Goal: Task Accomplishment & Management: Manage account settings

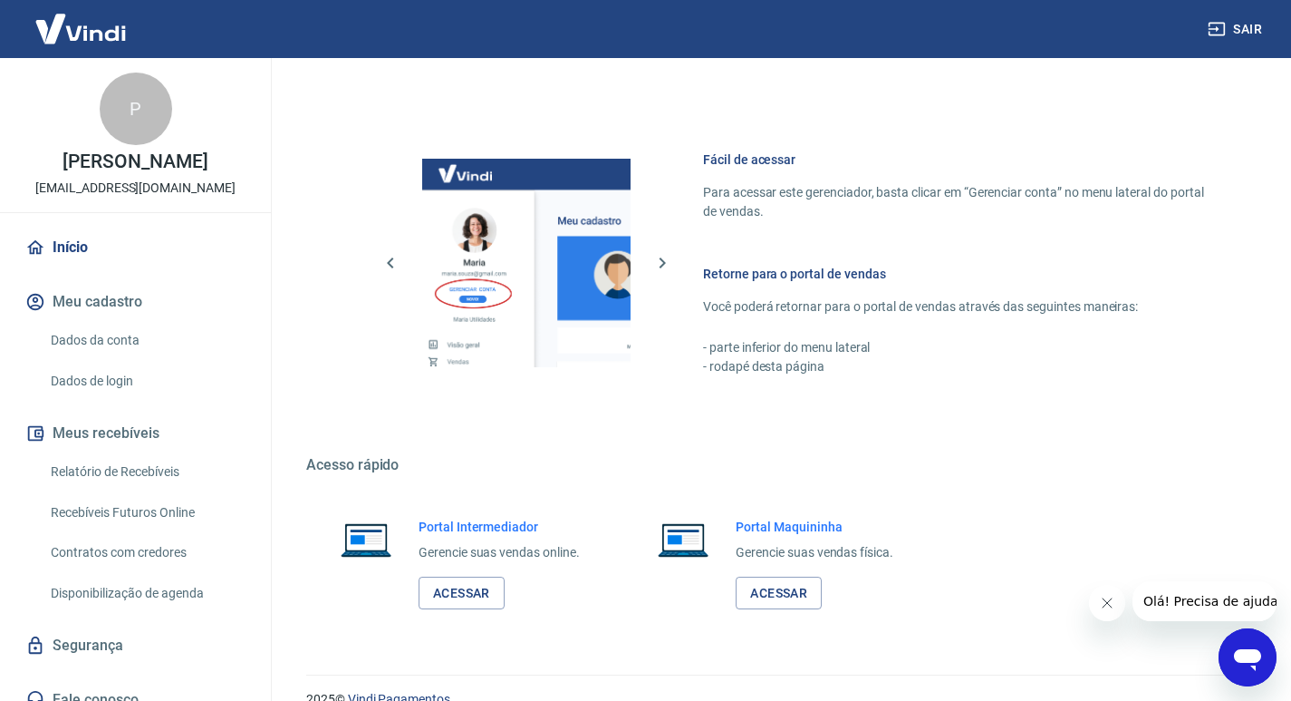
scroll to position [936, 0]
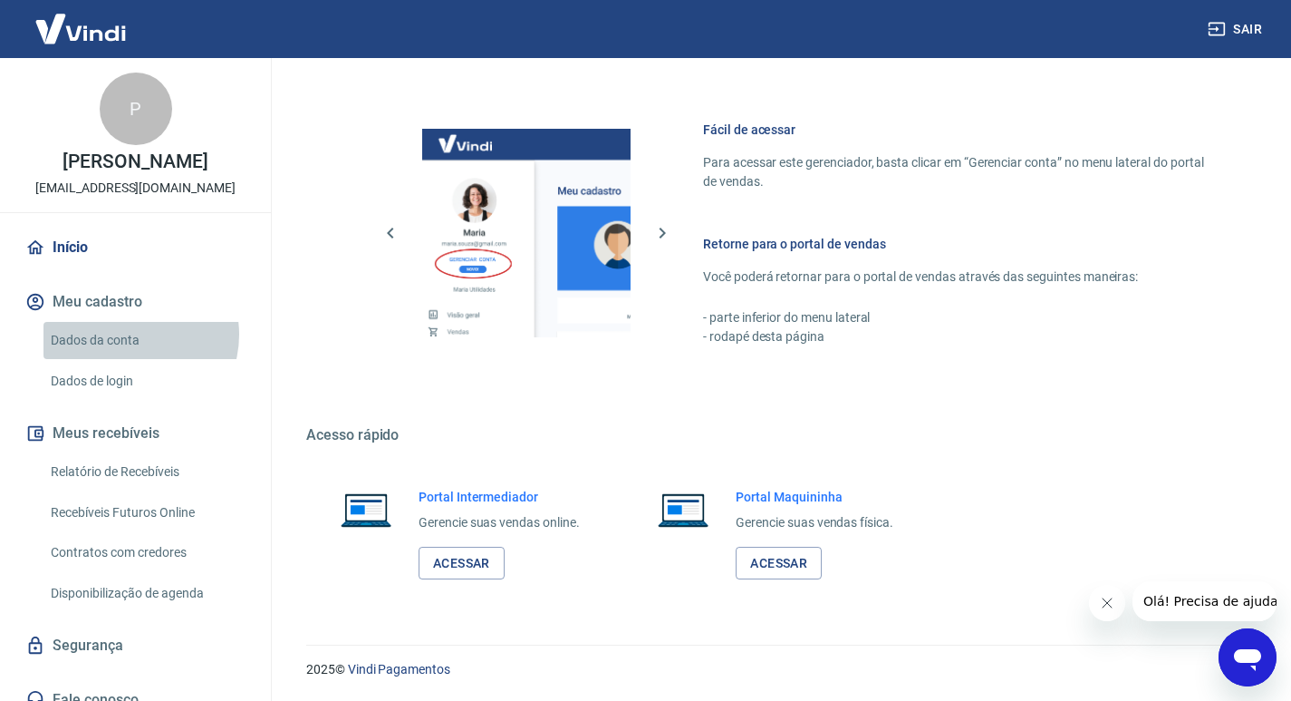
click at [130, 334] on link "Dados da conta" at bounding box center [147, 340] width 206 height 37
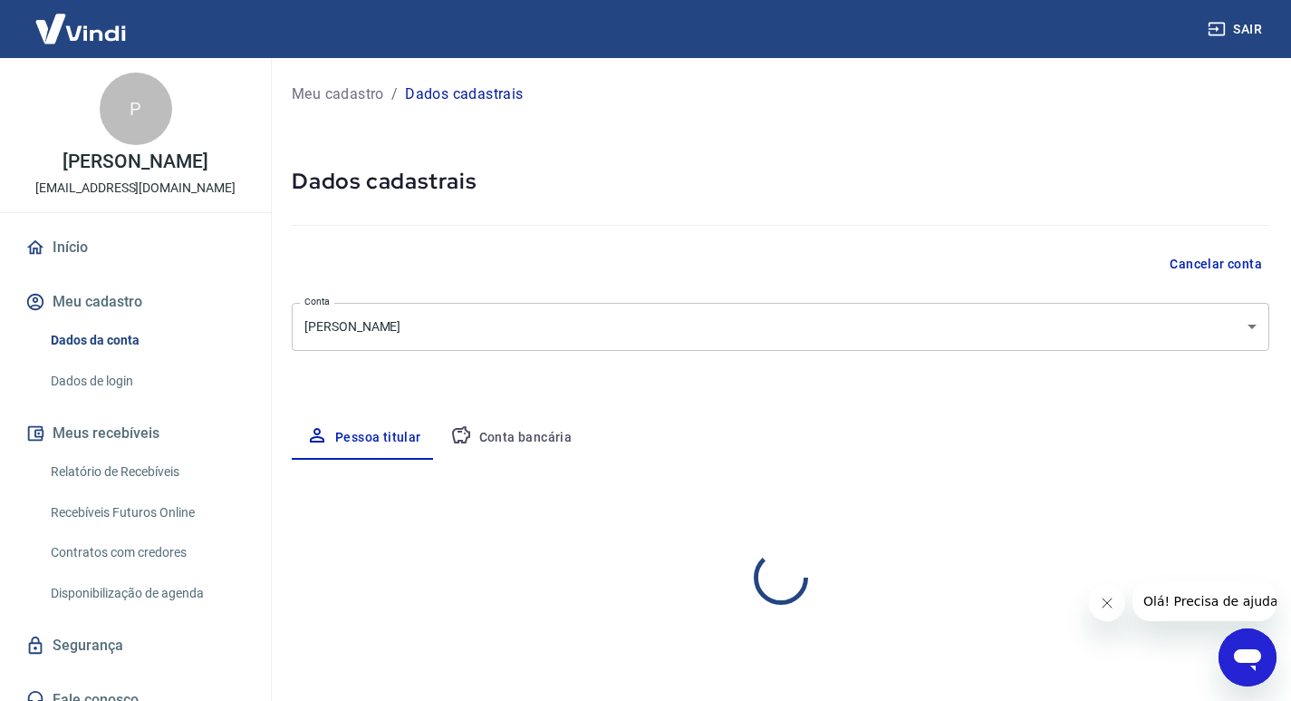
select select "CE"
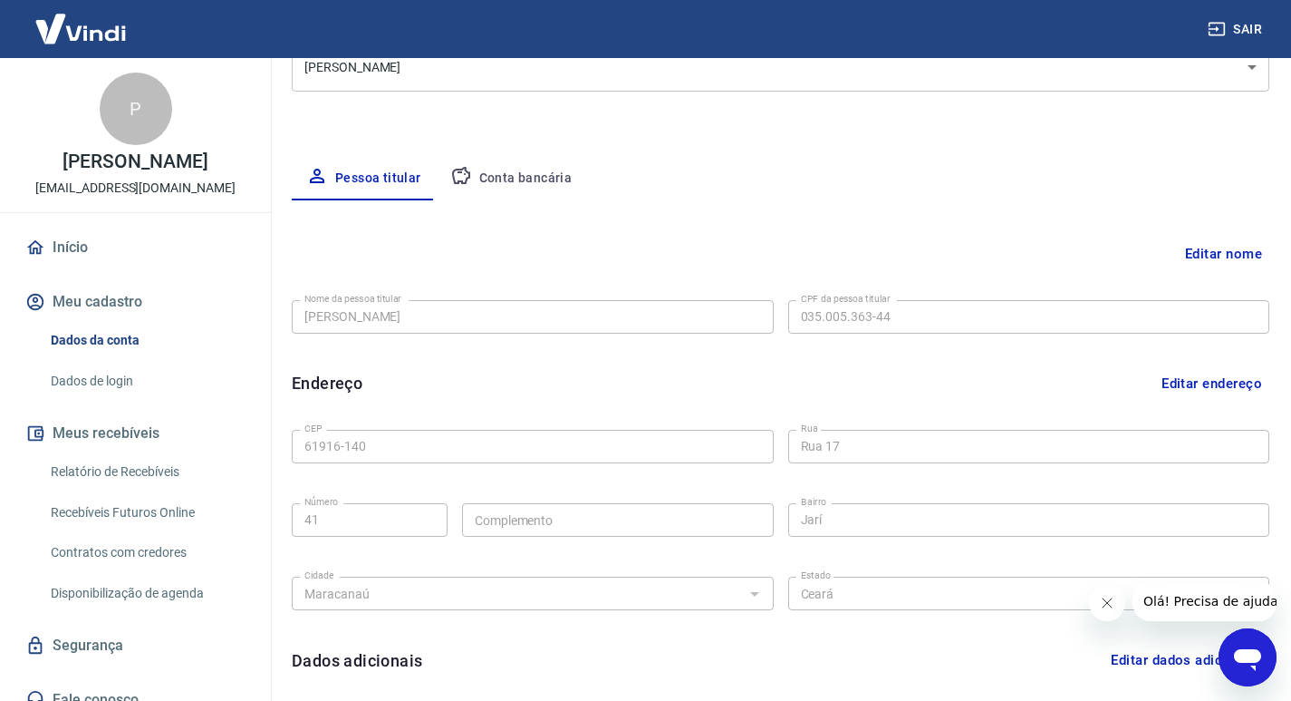
scroll to position [272, 0]
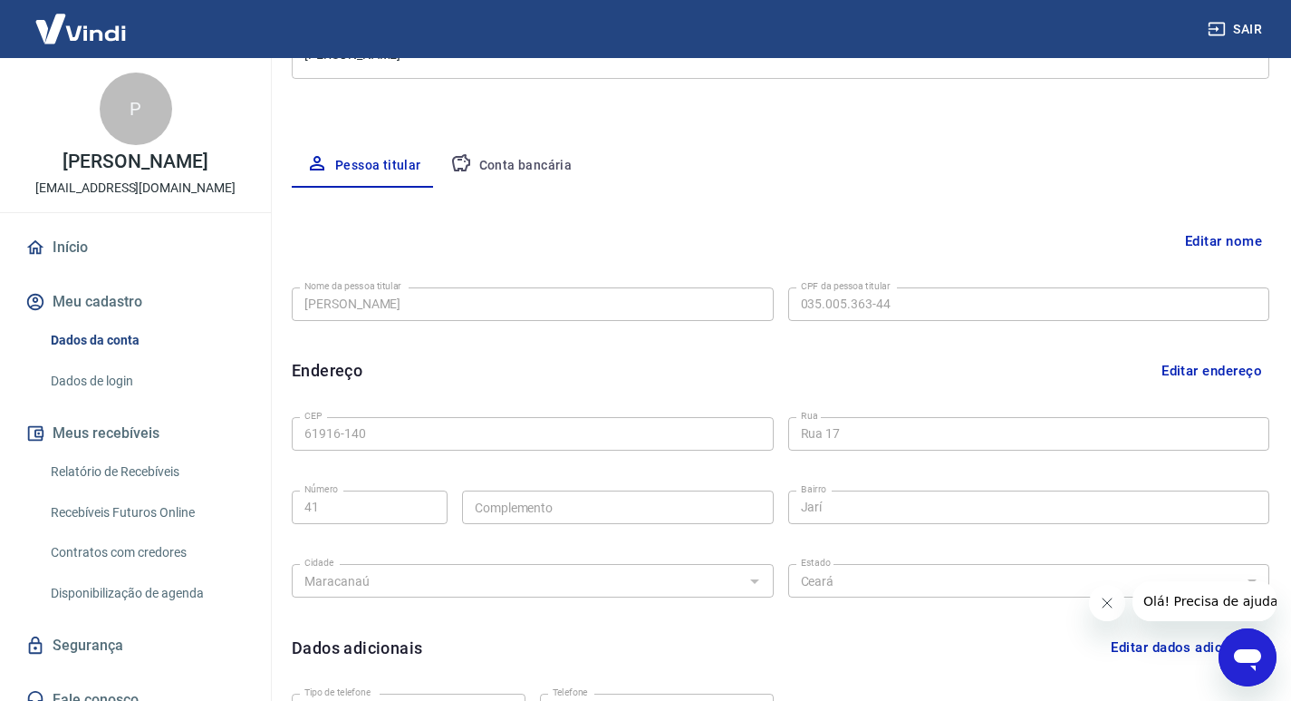
click at [110, 375] on link "Dados de login" at bounding box center [147, 381] width 206 height 37
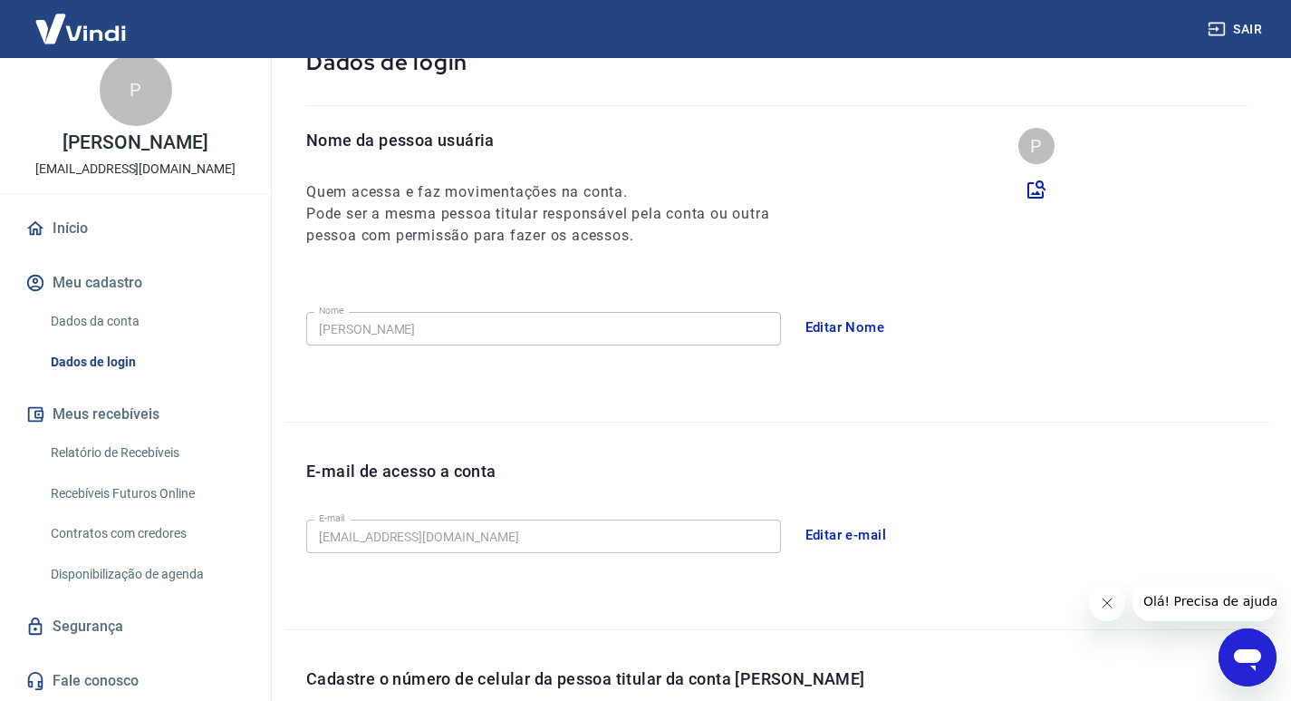
scroll to position [181, 0]
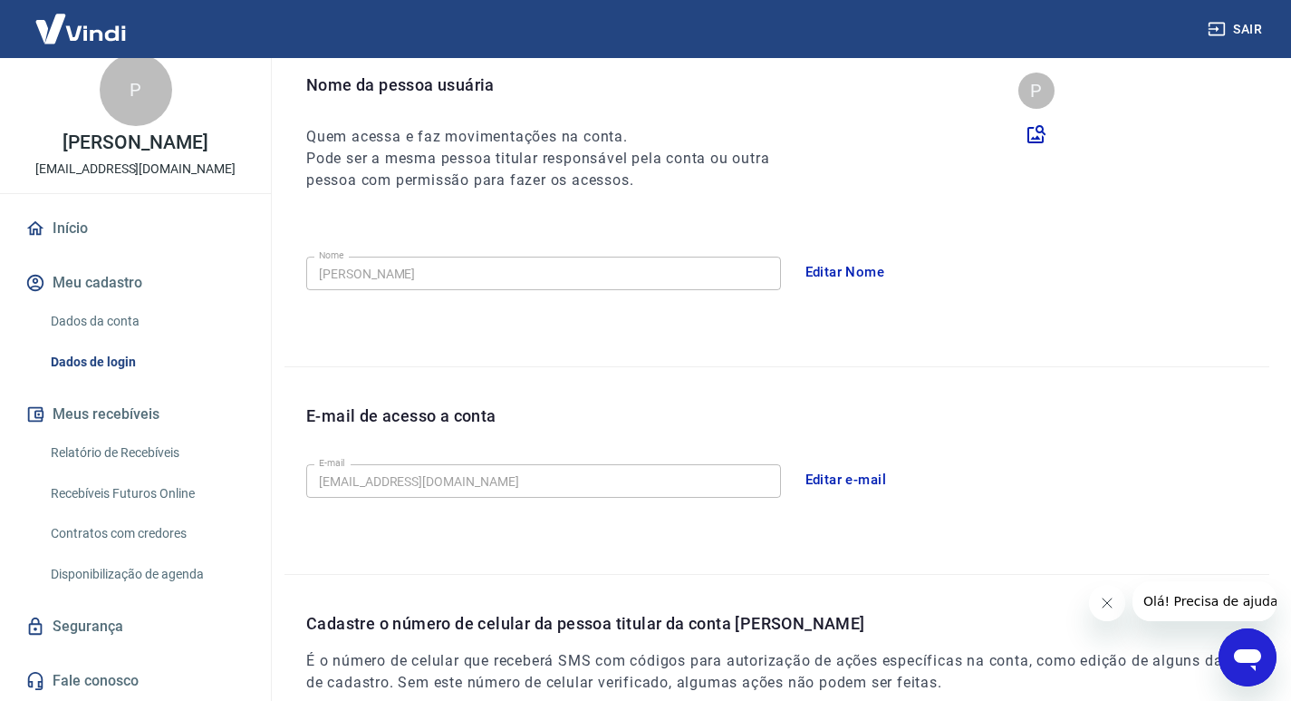
click at [53, 229] on link "Início" at bounding box center [135, 228] width 227 height 40
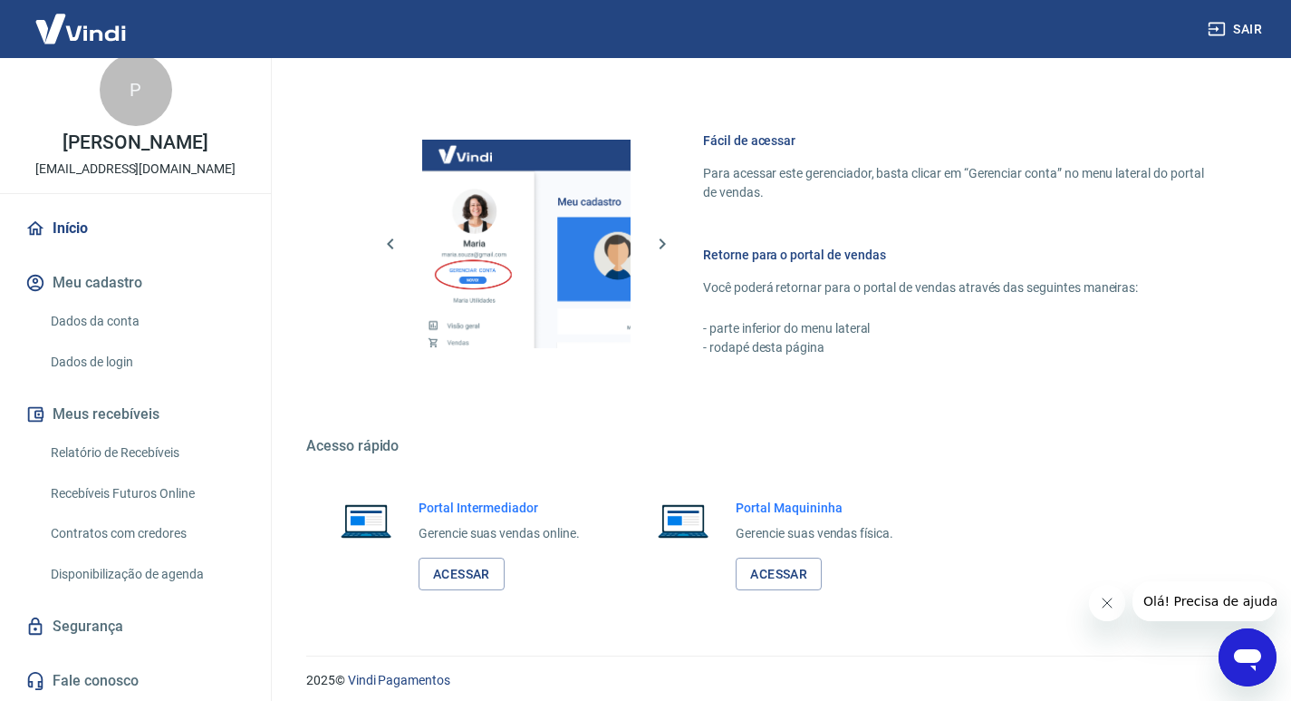
scroll to position [936, 0]
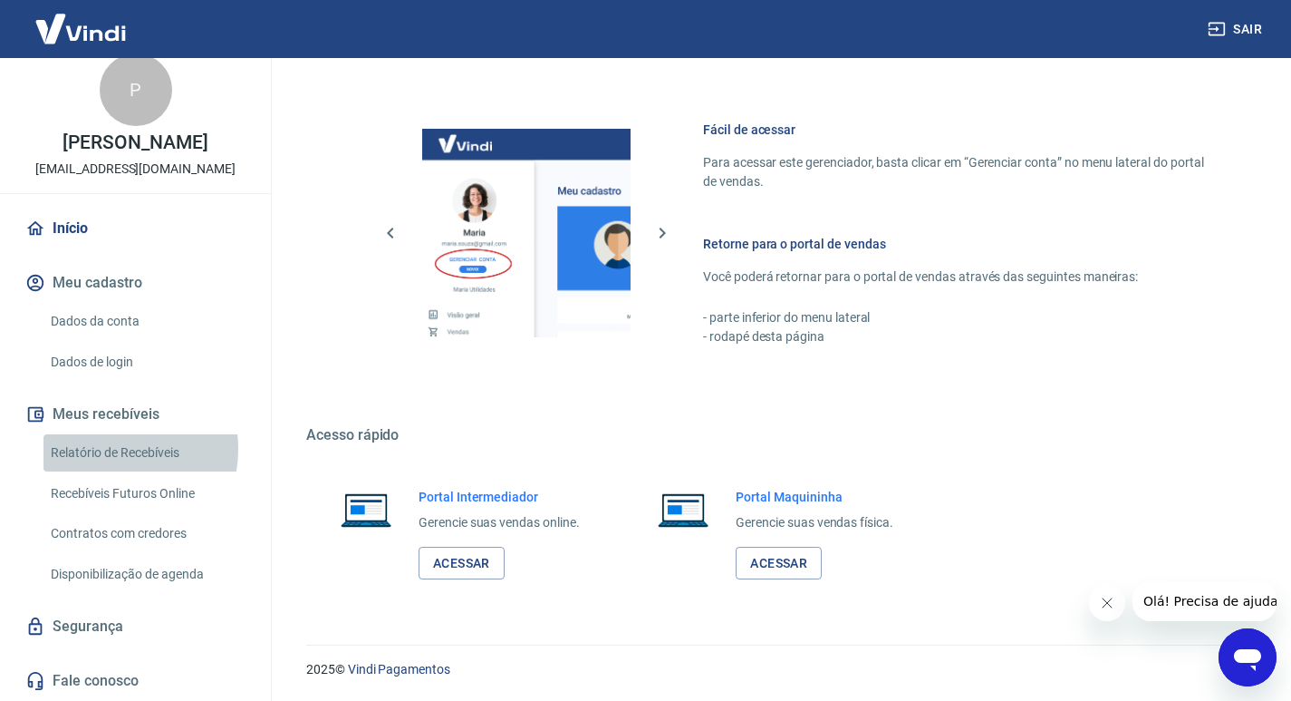
click at [104, 449] on link "Relatório de Recebíveis" at bounding box center [147, 452] width 206 height 37
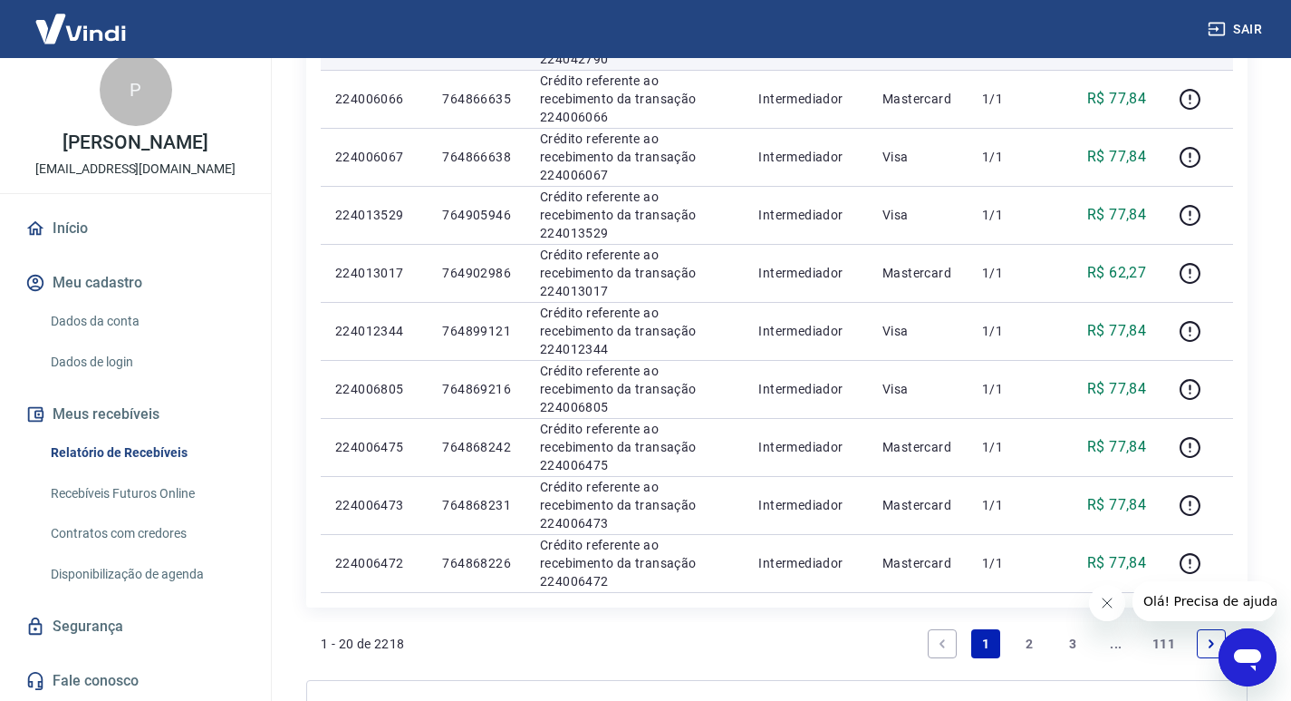
scroll to position [1088, 0]
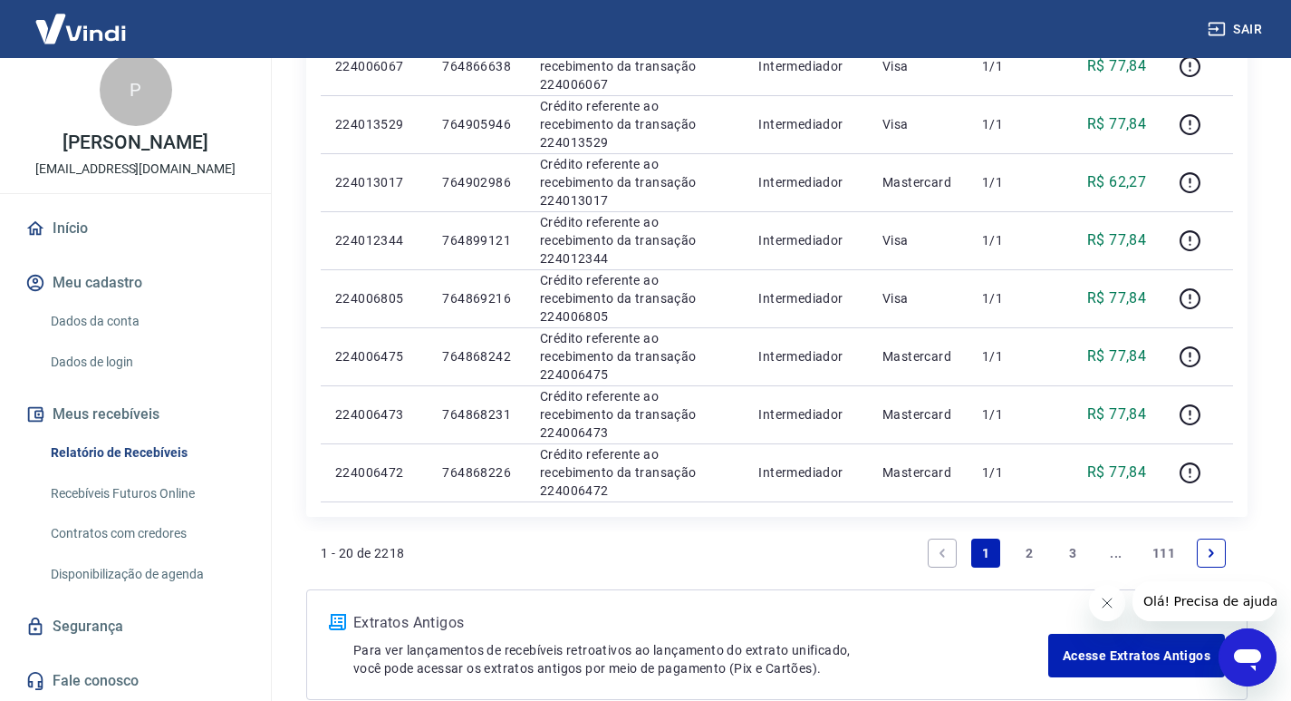
click at [1023, 550] on link "2" at bounding box center [1029, 552] width 29 height 29
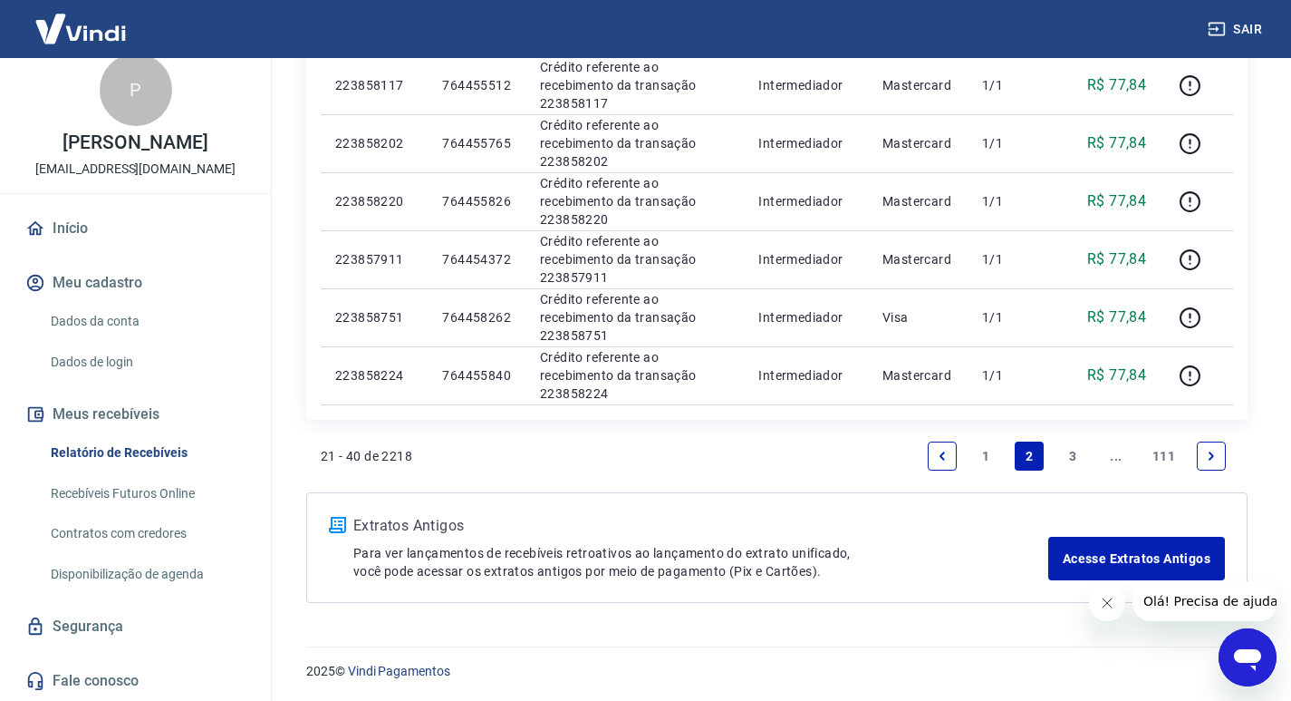
scroll to position [1244, 0]
click at [1077, 450] on link "3" at bounding box center [1073, 454] width 29 height 29
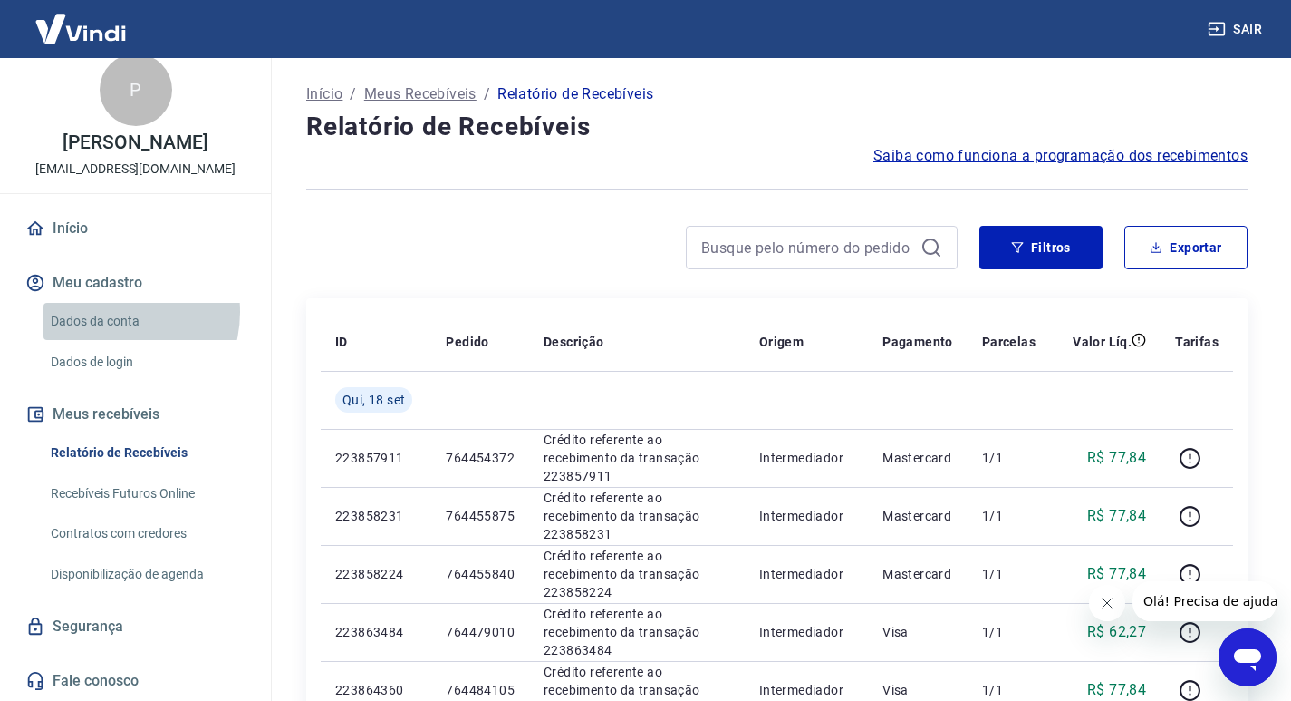
click at [113, 312] on link "Dados da conta" at bounding box center [147, 321] width 206 height 37
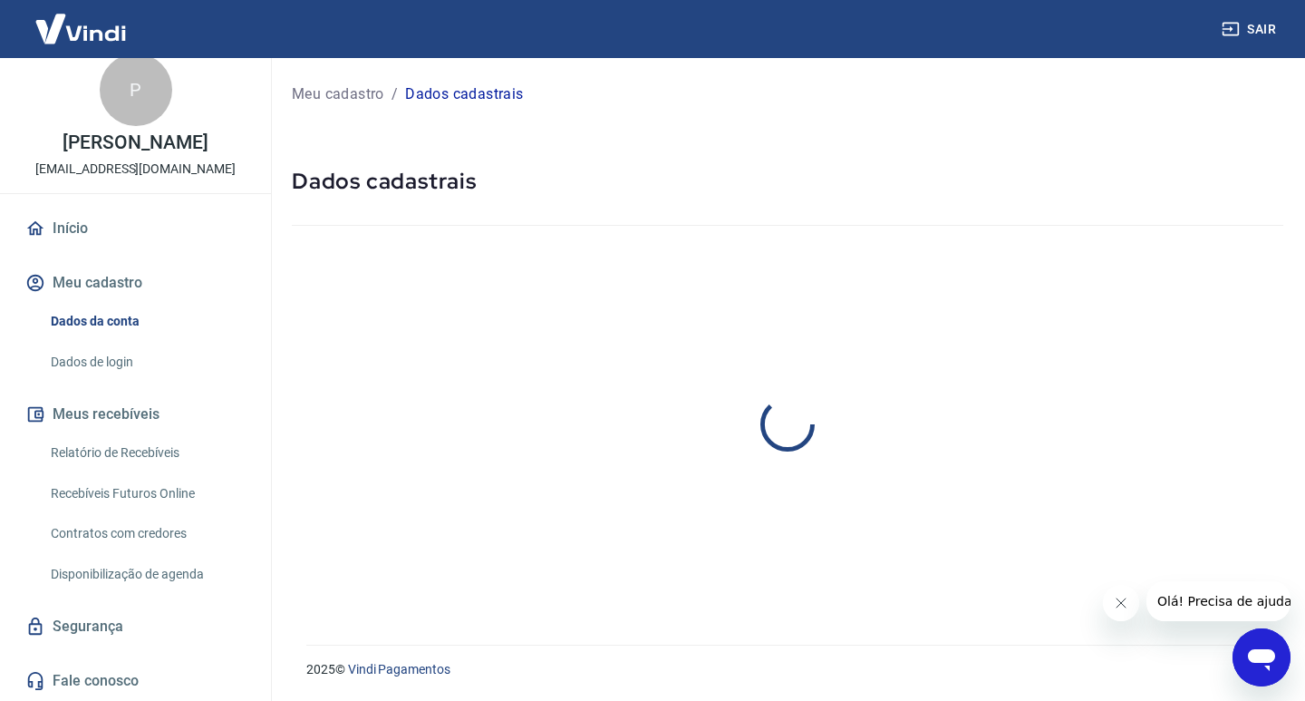
select select "CE"
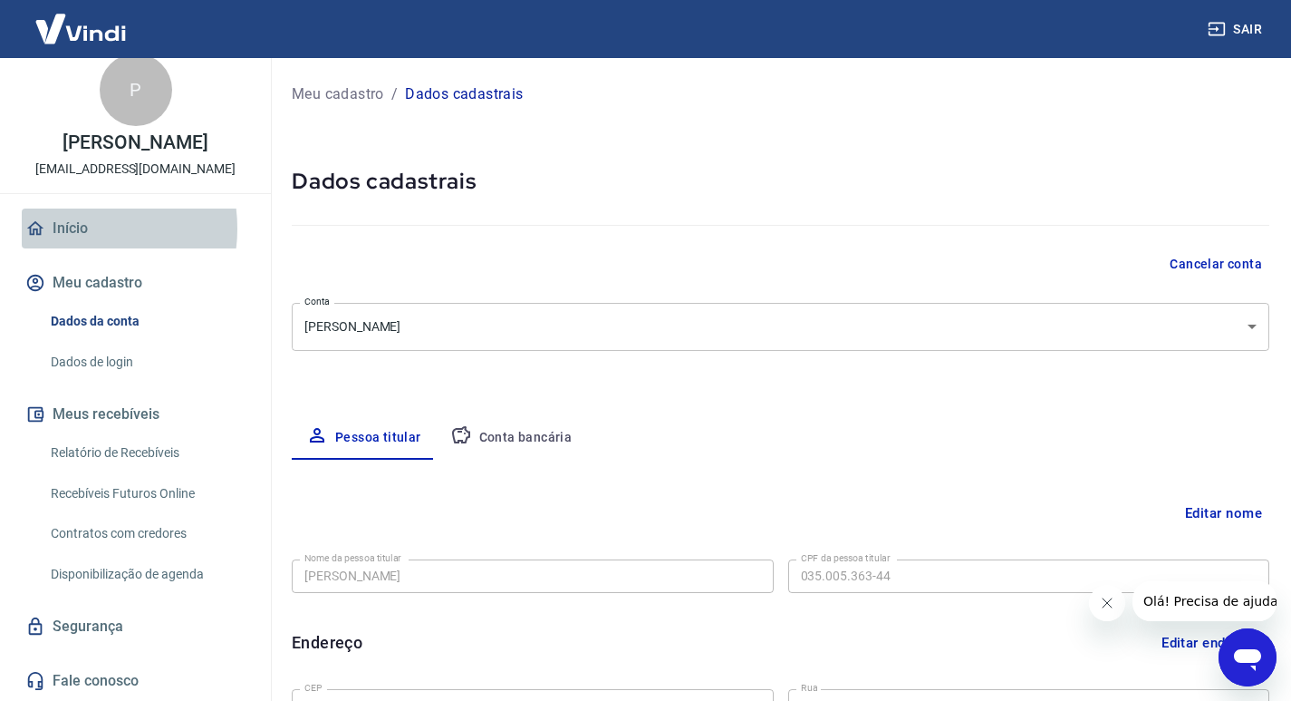
click at [68, 228] on link "Início" at bounding box center [135, 228] width 227 height 40
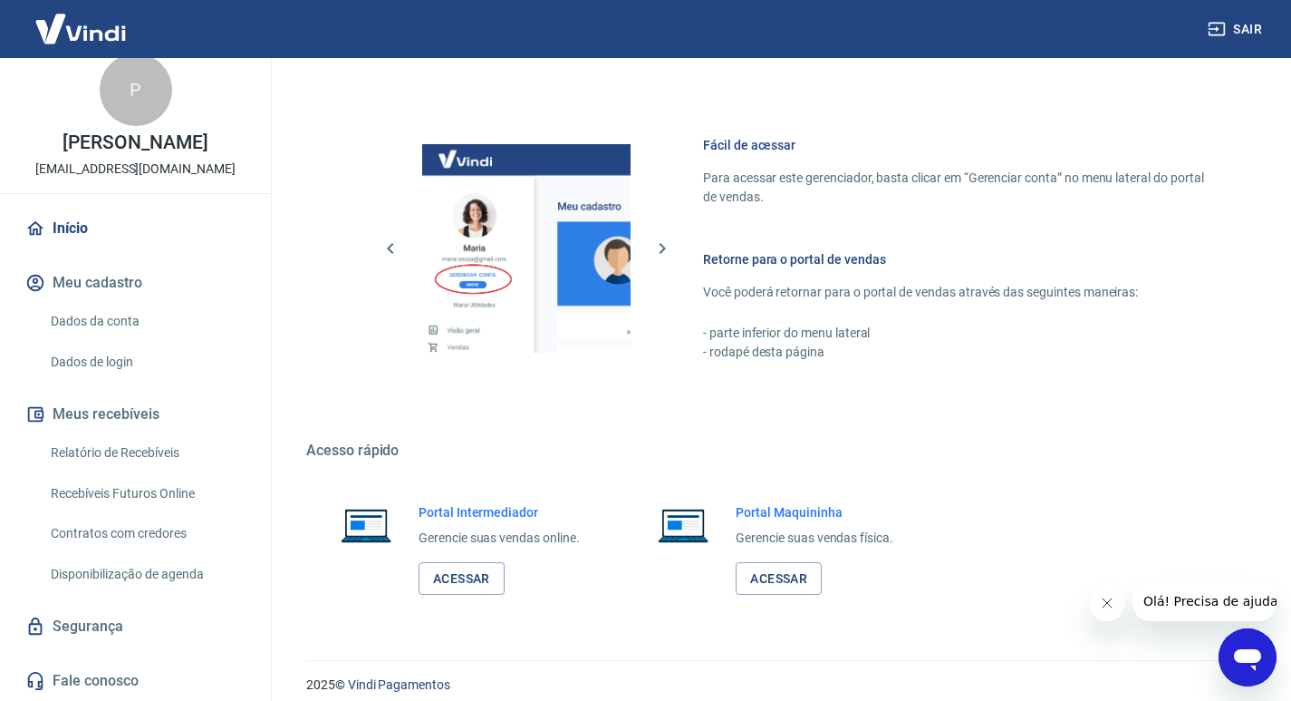
scroll to position [936, 0]
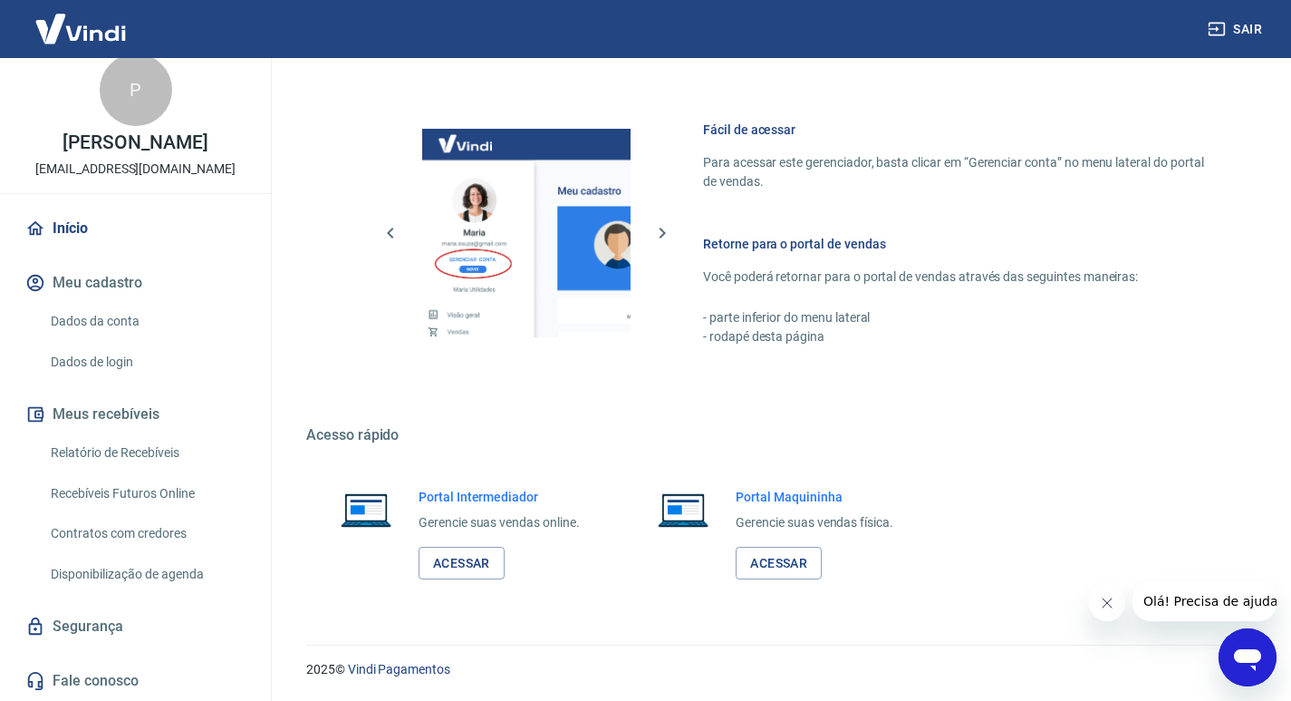
click at [555, 188] on img at bounding box center [526, 233] width 208 height 208
click at [489, 558] on link "Acessar" at bounding box center [462, 564] width 86 height 34
